Goal: Task Accomplishment & Management: Manage account settings

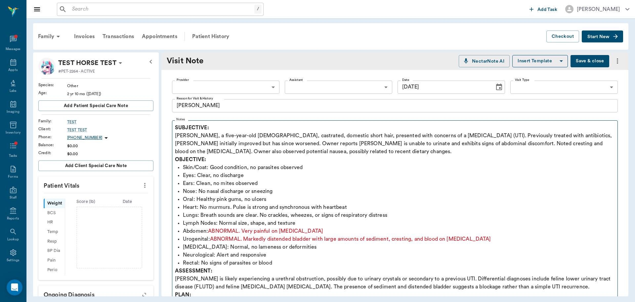
scroll to position [33, 0]
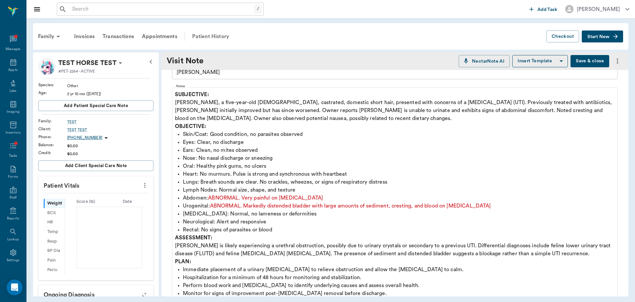
click at [210, 37] on div "Patient History" at bounding box center [210, 36] width 45 height 16
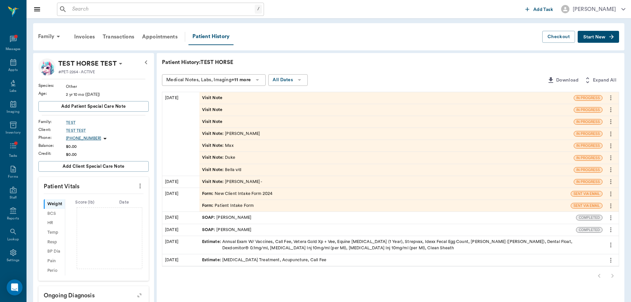
click at [226, 124] on div "Visit Note" at bounding box center [386, 122] width 374 height 12
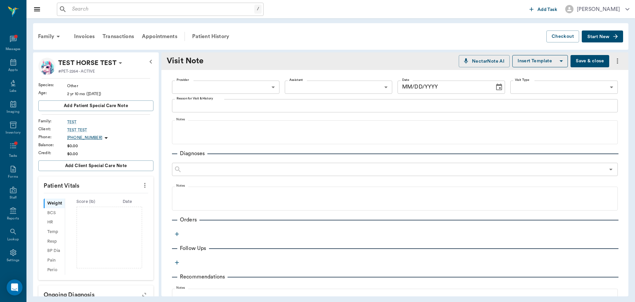
type input "[DATE]"
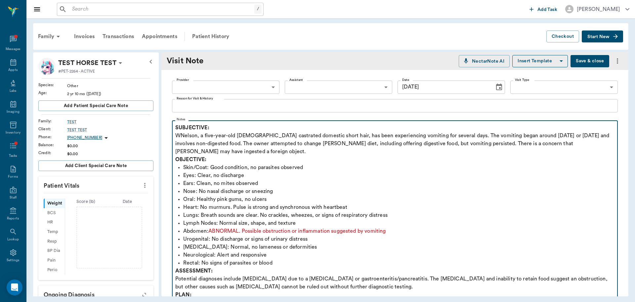
click at [180, 136] on p "SUBJECTIVE: WNelson, a five-year-old [DEMOGRAPHIC_DATA] castrated domestic shor…" at bounding box center [395, 139] width 440 height 32
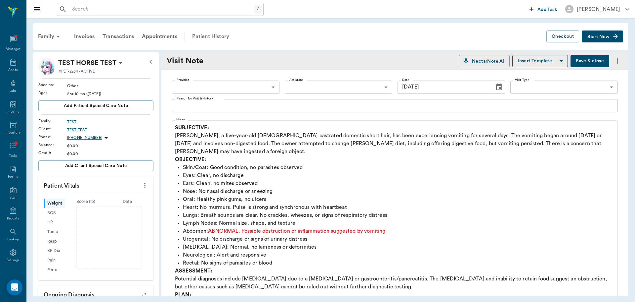
click at [200, 33] on div "Patient History" at bounding box center [210, 36] width 45 height 16
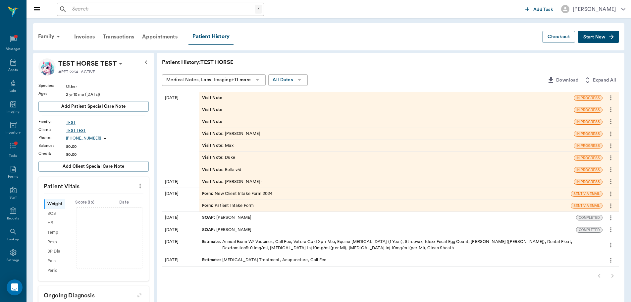
click at [223, 112] on span "Visit Note" at bounding box center [213, 110] width 22 height 6
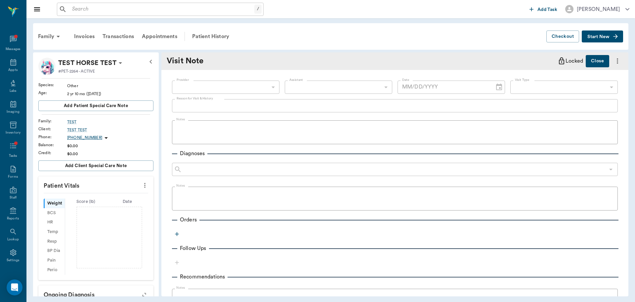
type input "[DATE]"
click at [213, 40] on div "Patient History" at bounding box center [210, 36] width 45 height 16
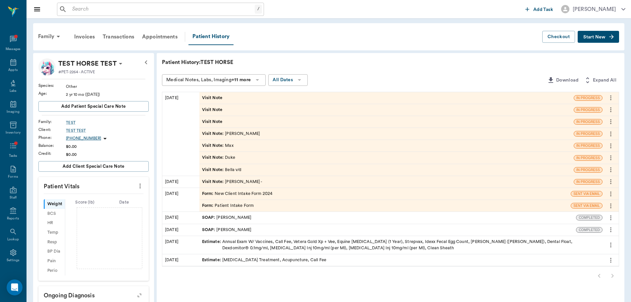
click at [608, 112] on icon "more" at bounding box center [610, 110] width 7 height 8
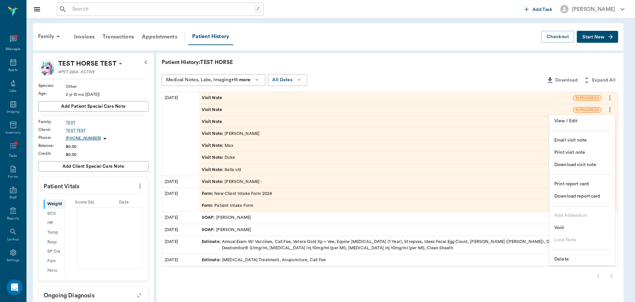
click at [568, 257] on span "Delete" at bounding box center [583, 259] width 56 height 7
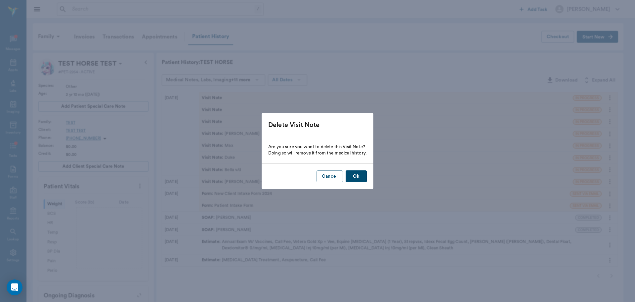
click at [362, 171] on button "Ok" at bounding box center [356, 176] width 21 height 12
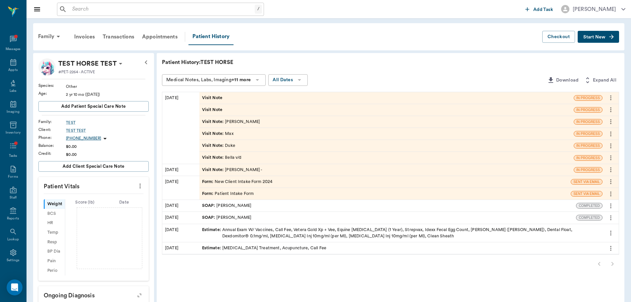
click at [212, 98] on span "Visit Note" at bounding box center [213, 98] width 22 height 6
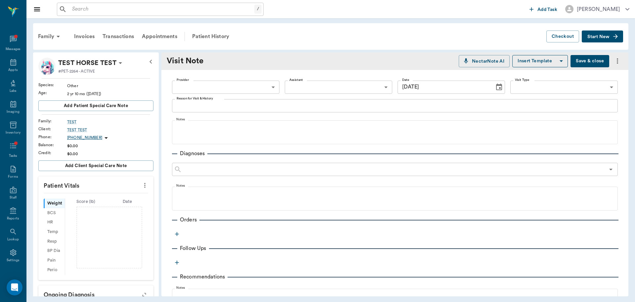
type input "[DATE]"
click at [216, 36] on div "Patient History" at bounding box center [210, 36] width 45 height 16
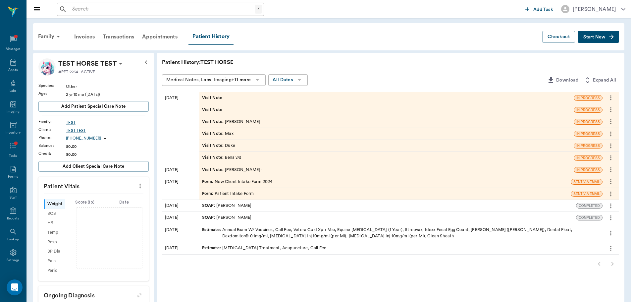
click at [220, 109] on span "Visit Note" at bounding box center [213, 110] width 22 height 6
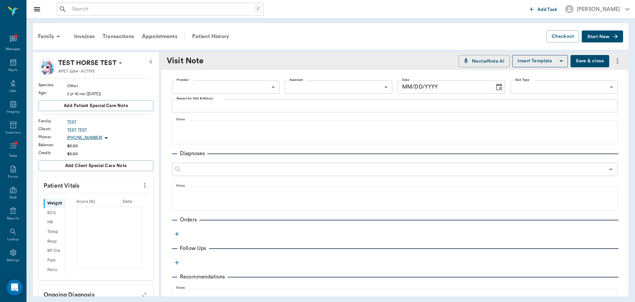
type input "[DATE]"
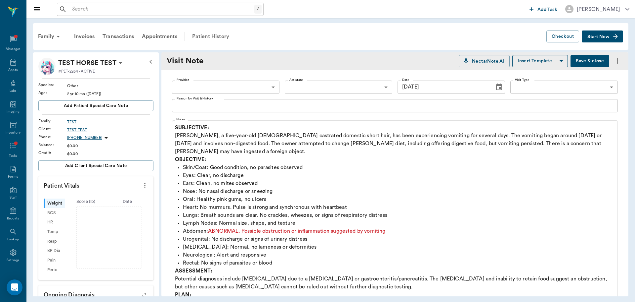
click at [205, 43] on div "Patient History" at bounding box center [210, 36] width 45 height 16
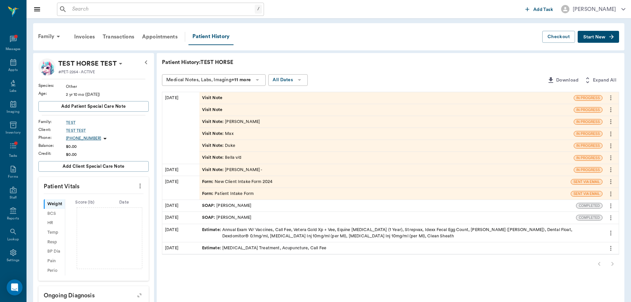
click at [206, 101] on div "Visit Note" at bounding box center [386, 98] width 374 height 12
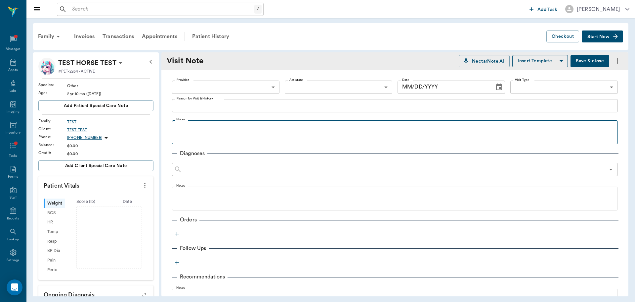
type input "[DATE]"
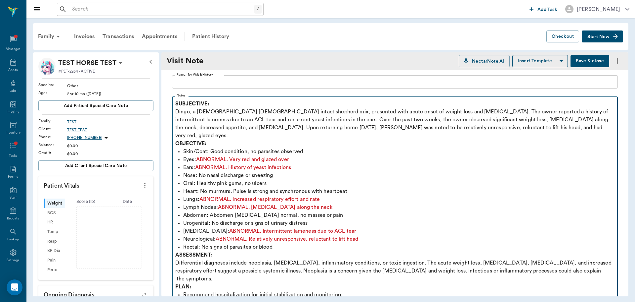
drag, startPoint x: 177, startPoint y: 125, endPoint x: 356, endPoint y: 141, distance: 179.7
click at [356, 141] on div "SUBJECTIVE: Dingo, a [DEMOGRAPHIC_DATA] [DEMOGRAPHIC_DATA] intact shepherd mix,…" at bounding box center [395, 219] width 440 height 238
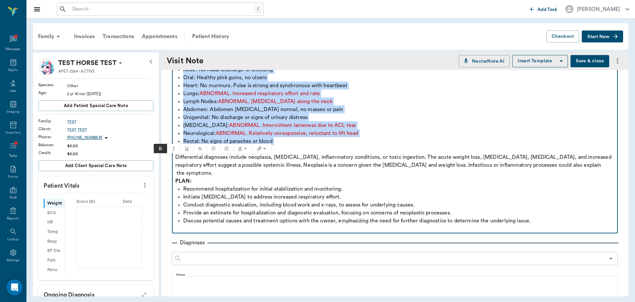
scroll to position [132, 0]
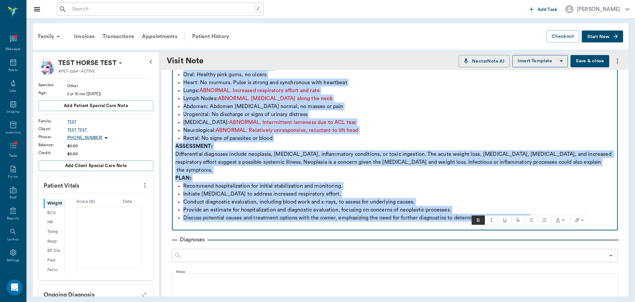
drag, startPoint x: 175, startPoint y: 96, endPoint x: 587, endPoint y: 211, distance: 427.6
click at [587, 211] on div "SUBJECTIVE: Dingo, a [DEMOGRAPHIC_DATA] [DEMOGRAPHIC_DATA] intact shepherd mix,…" at bounding box center [395, 110] width 440 height 238
copy div "SUBJECTIVE: Dingo, a [DEMOGRAPHIC_DATA] [DEMOGRAPHIC_DATA] intact shepherd mix,…"
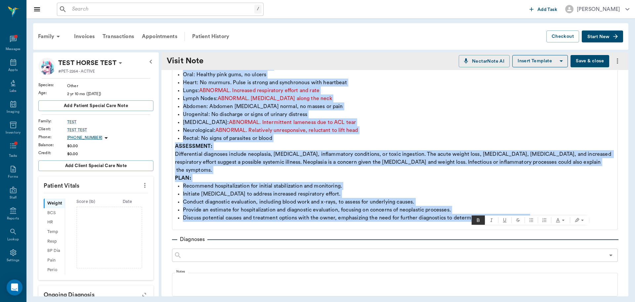
click at [614, 58] on icon "more" at bounding box center [618, 61] width 8 height 8
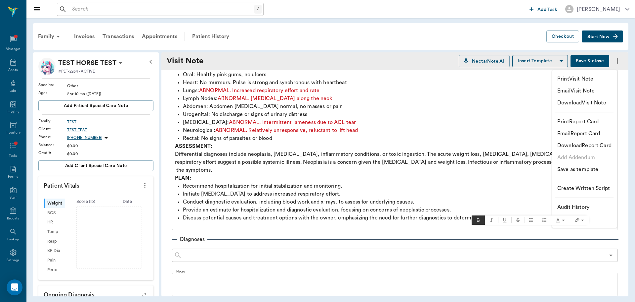
click at [371, 54] on div at bounding box center [317, 151] width 635 height 302
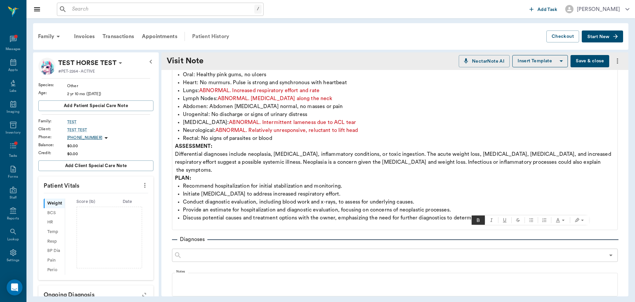
click at [218, 29] on div "Patient History" at bounding box center [210, 36] width 45 height 16
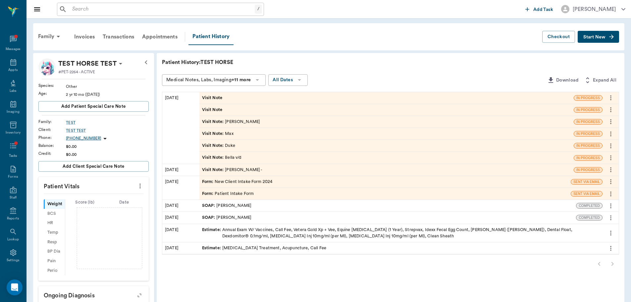
click at [206, 100] on span "Visit Note" at bounding box center [213, 98] width 22 height 6
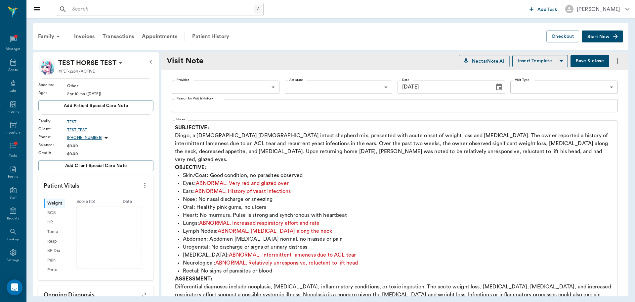
type input "[DATE]"
click at [197, 35] on div "Patient History" at bounding box center [210, 36] width 45 height 16
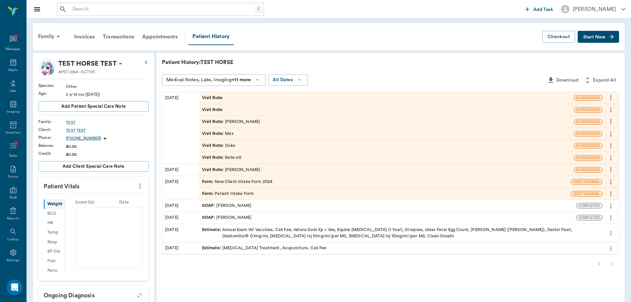
click at [611, 99] on icon "more" at bounding box center [610, 98] width 7 height 8
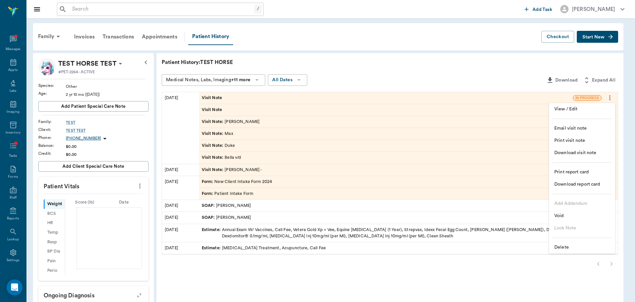
click at [572, 244] on span "Delete" at bounding box center [583, 247] width 56 height 7
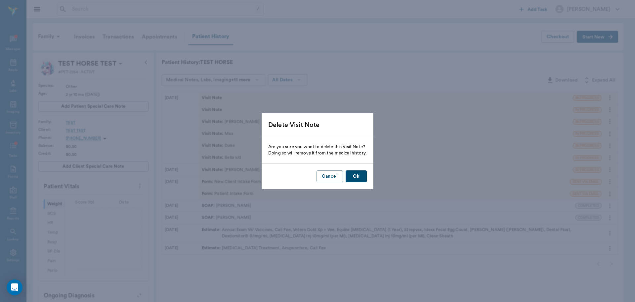
click at [360, 173] on button "Ok" at bounding box center [356, 176] width 21 height 12
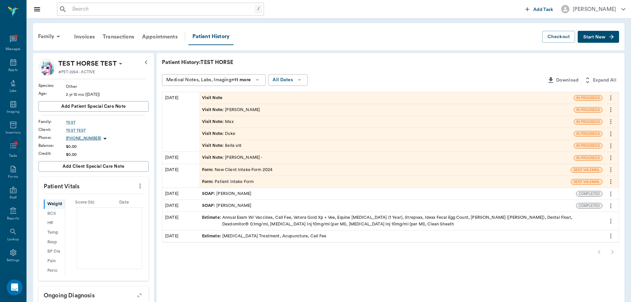
click at [221, 96] on span "Visit Note" at bounding box center [213, 98] width 22 height 6
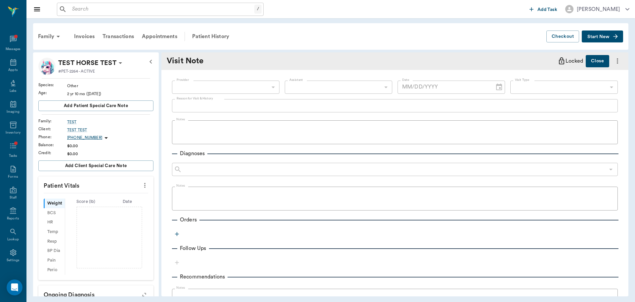
type input "[DATE]"
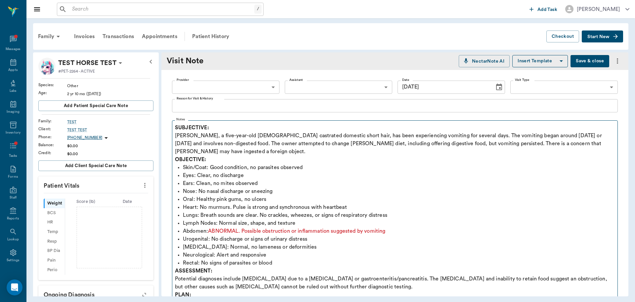
drag, startPoint x: 175, startPoint y: 126, endPoint x: 254, endPoint y: 147, distance: 82.2
click at [254, 147] on fieldset "Notes SUBJECTIVE: [PERSON_NAME], a five-year-old [DEMOGRAPHIC_DATA] castrated d…" at bounding box center [395, 232] width 446 height 229
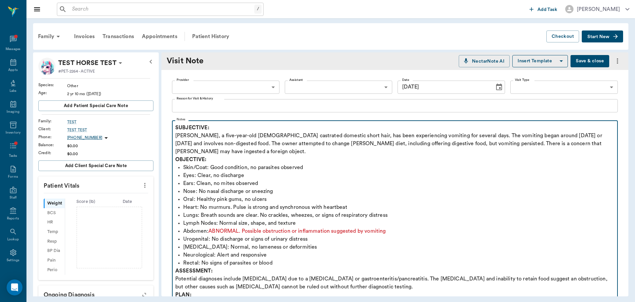
click at [253, 147] on p "SUBJECTIVE: [PERSON_NAME], a five-year-old [DEMOGRAPHIC_DATA] castrated domesti…" at bounding box center [395, 139] width 440 height 32
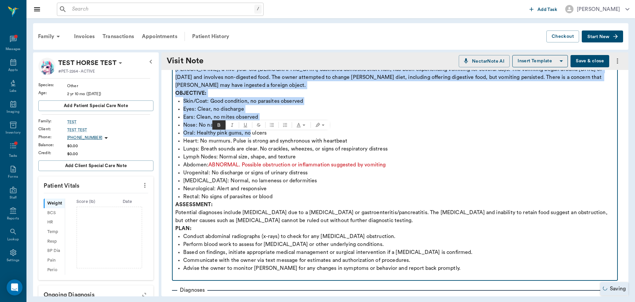
scroll to position [165, 0]
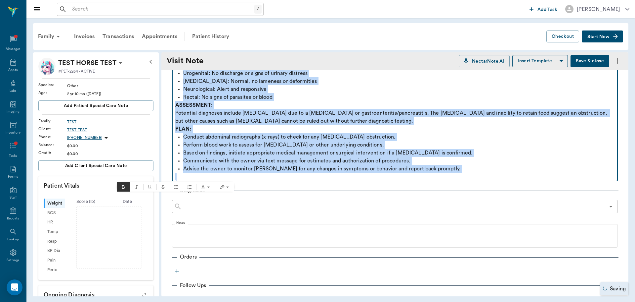
drag, startPoint x: 176, startPoint y: 127, endPoint x: 627, endPoint y: 177, distance: 453.6
click at [628, 177] on div "Visit Note NectarNote AI Insert Template Save & close Provider ​ Provider Assis…" at bounding box center [395, 174] width 467 height 244
copy div "SUBJECTIVE: [PERSON_NAME], a five-year-old [DEMOGRAPHIC_DATA] castrated domesti…"
